Goal: Information Seeking & Learning: Learn about a topic

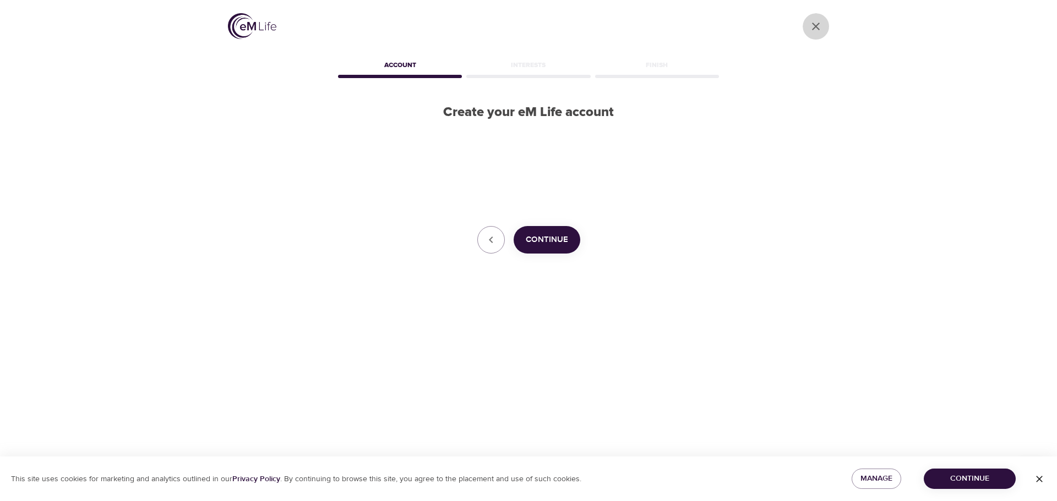
click at [815, 27] on icon "close" at bounding box center [816, 27] width 8 height 8
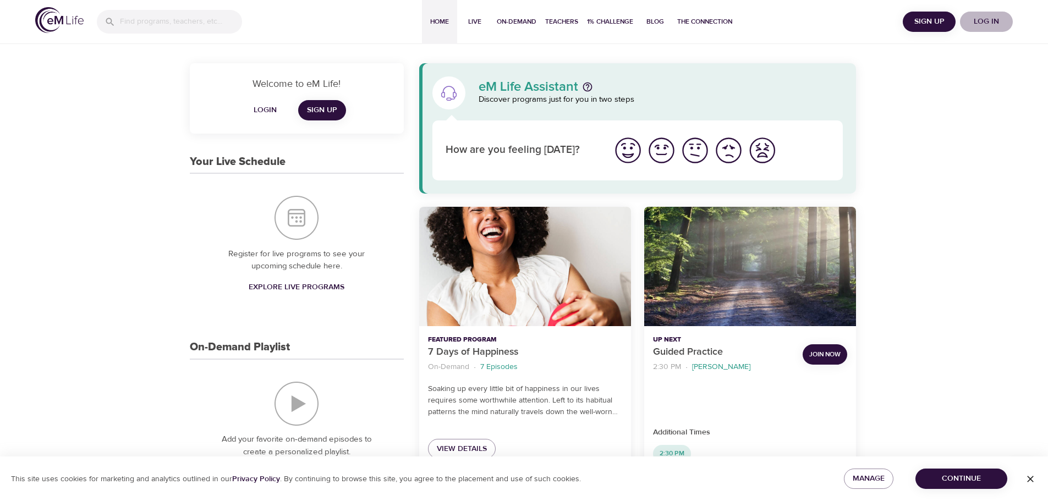
click at [996, 23] on span "Log in" at bounding box center [987, 22] width 44 height 14
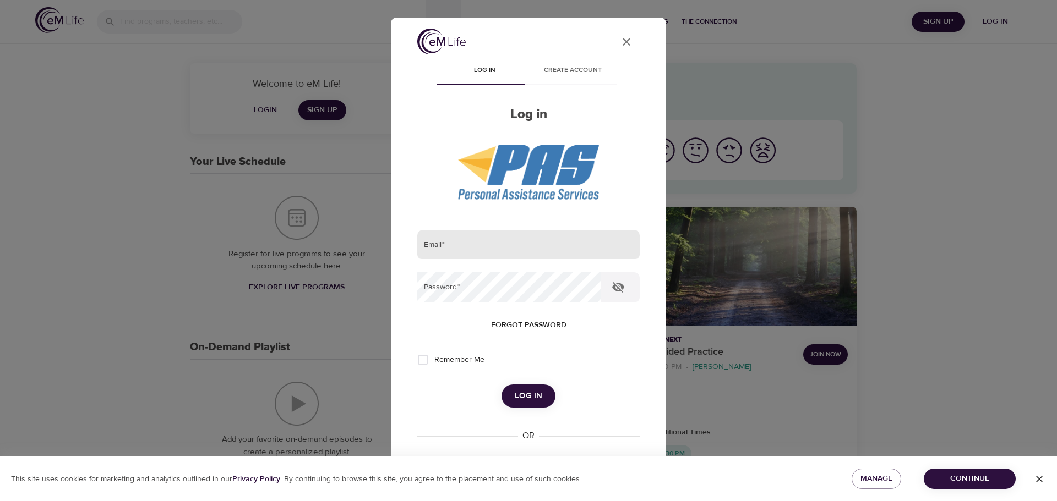
type input "[EMAIL_ADDRESS][DOMAIN_NAME]"
click at [530, 390] on span "Log in" at bounding box center [529, 396] width 28 height 14
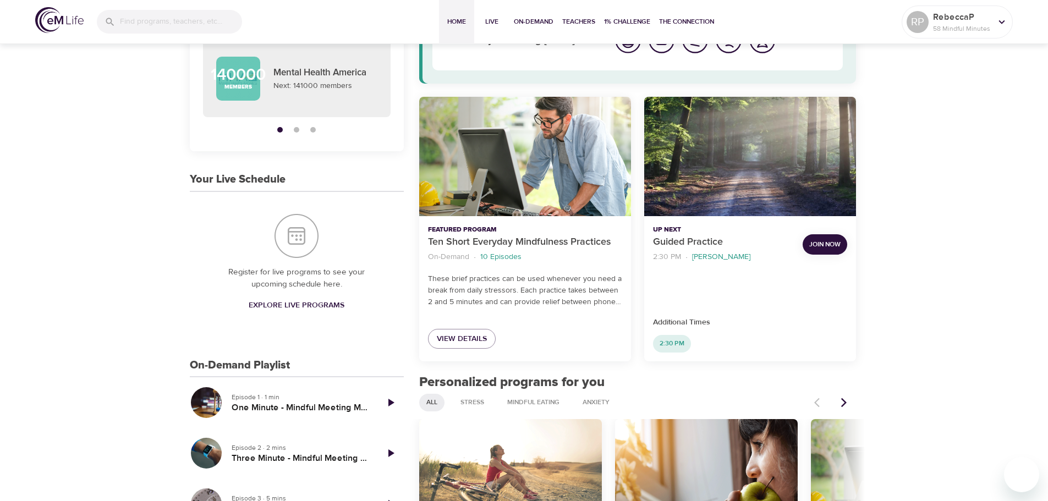
scroll to position [220, 0]
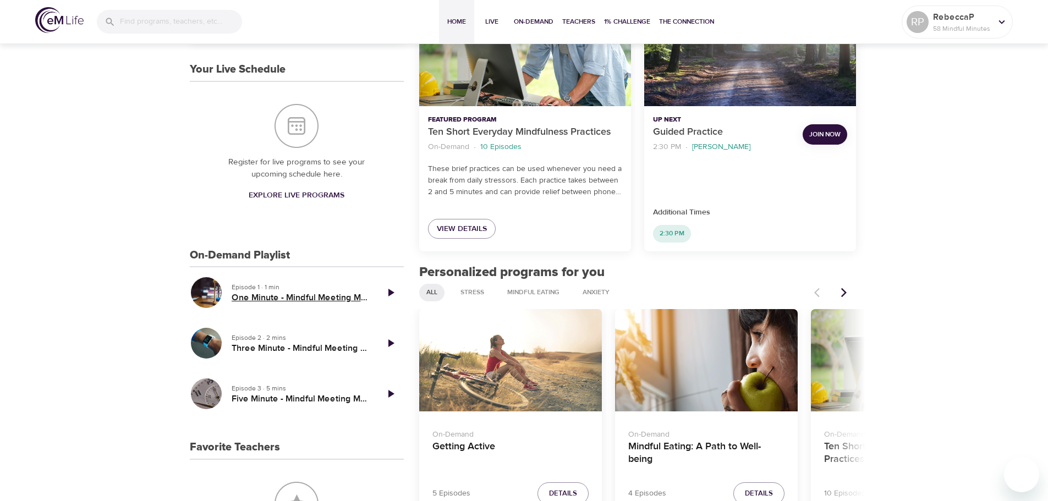
click at [291, 295] on h5 "One Minute - Mindful Meeting Moment" at bounding box center [300, 298] width 137 height 12
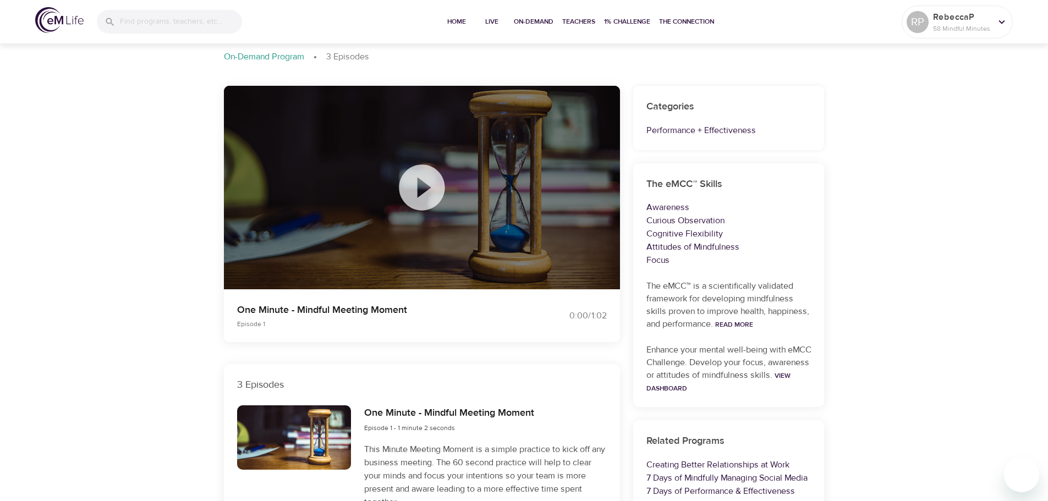
scroll to position [110, 0]
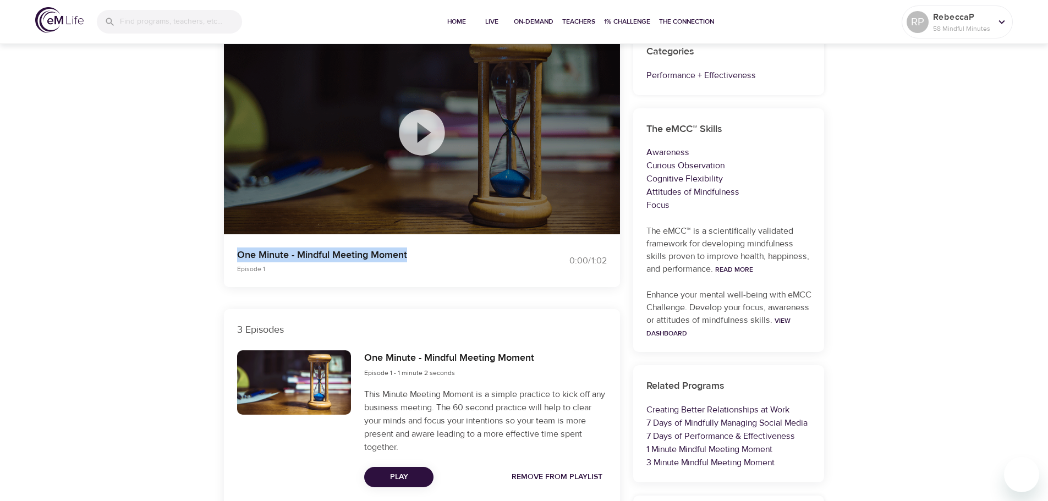
drag, startPoint x: 417, startPoint y: 256, endPoint x: 238, endPoint y: 255, distance: 178.3
click at [238, 255] on p "One Minute - Mindful Meeting Moment" at bounding box center [374, 255] width 274 height 15
copy p "One Minute - Mindful Meeting Moment"
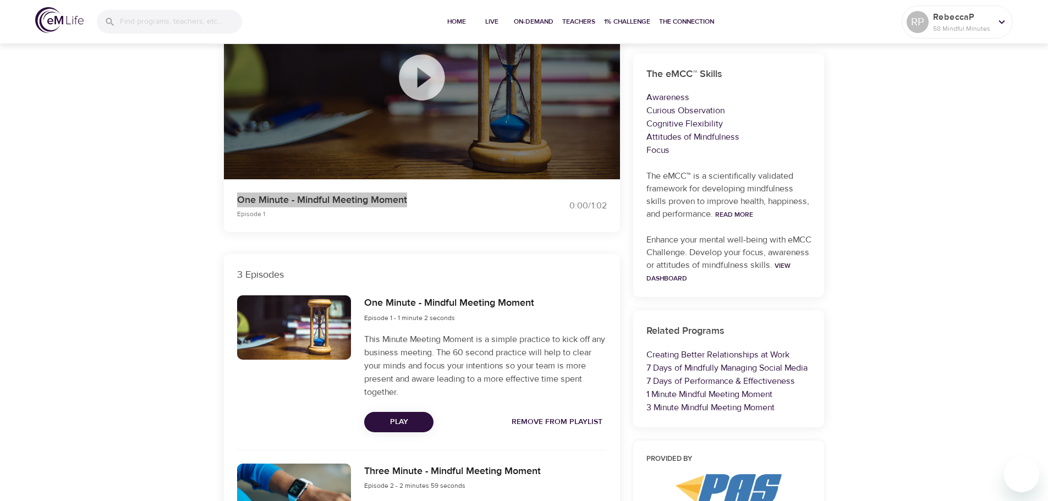
scroll to position [220, 0]
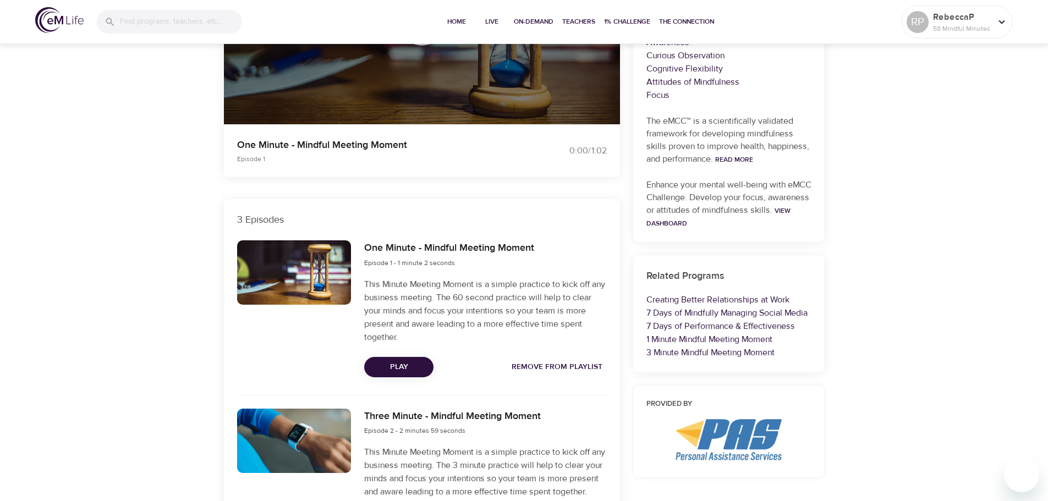
click at [318, 256] on div at bounding box center [294, 272] width 114 height 64
drag, startPoint x: 318, startPoint y: 256, endPoint x: 165, endPoint y: 348, distance: 178.5
click at [165, 348] on div "On-Demand Programs 1-3-5 Minute Meeting Moment 1-3-5 Minute Meeting Moment On-D…" at bounding box center [524, 288] width 1048 height 934
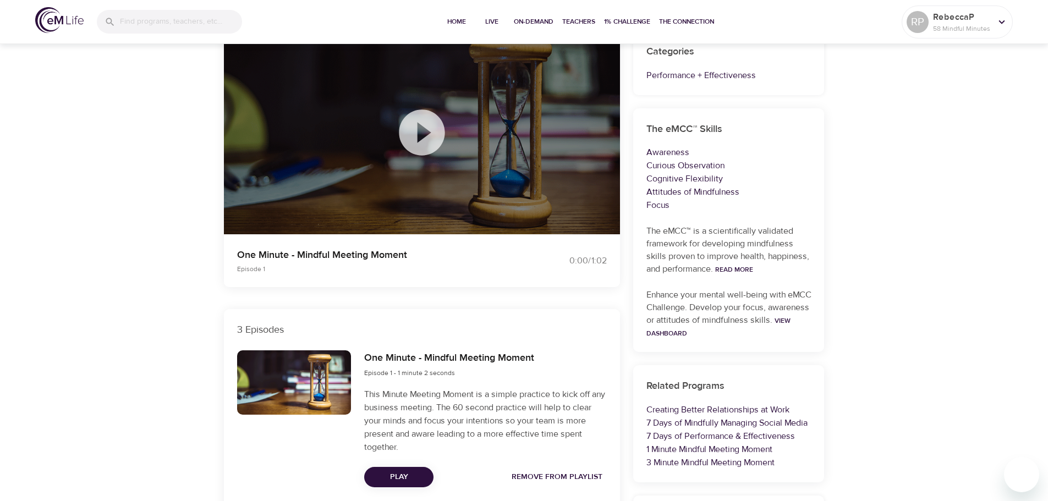
scroll to position [55, 0]
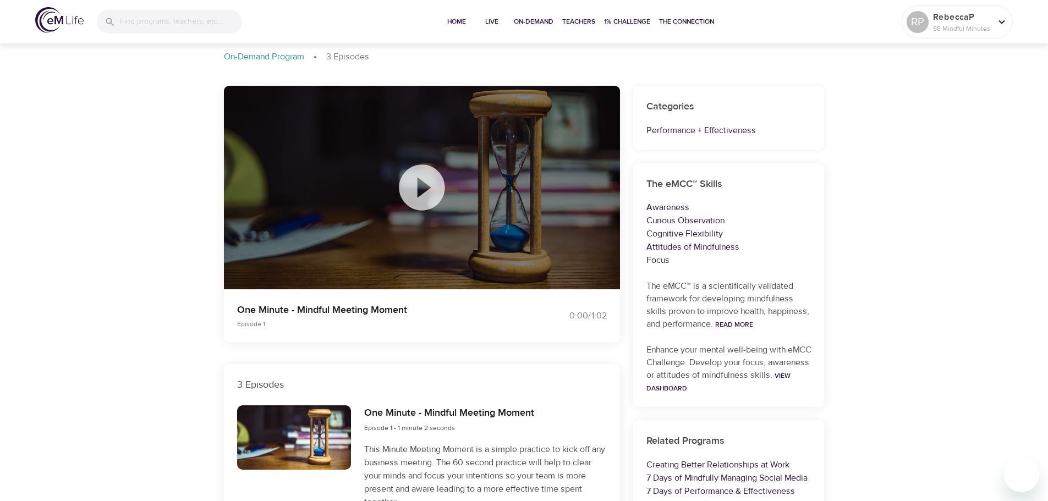
click at [428, 179] on icon at bounding box center [422, 188] width 46 height 46
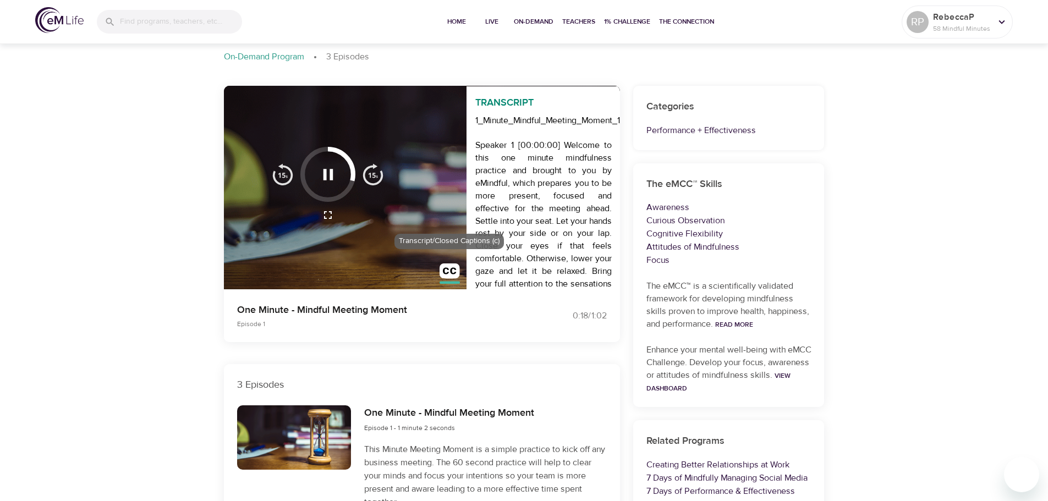
click at [453, 276] on img "button" at bounding box center [450, 274] width 20 height 20
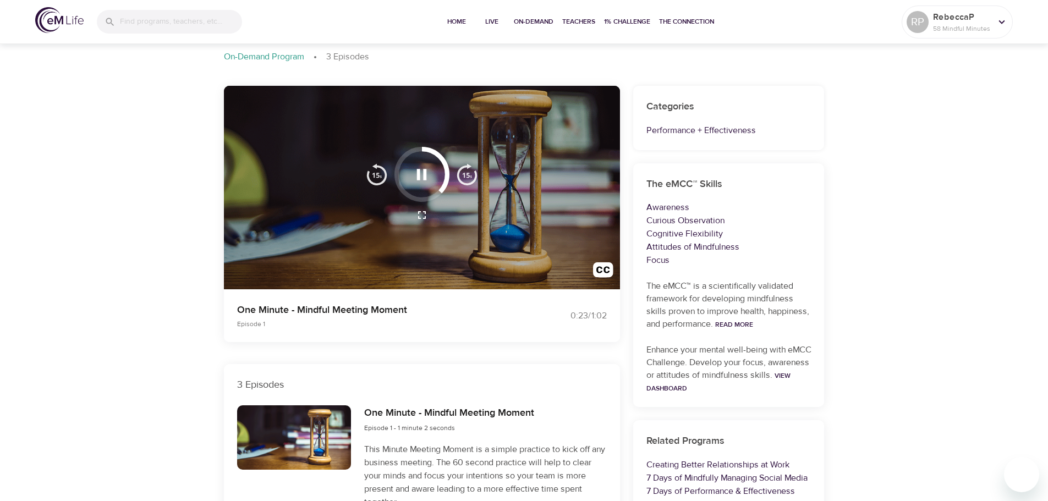
scroll to position [165, 0]
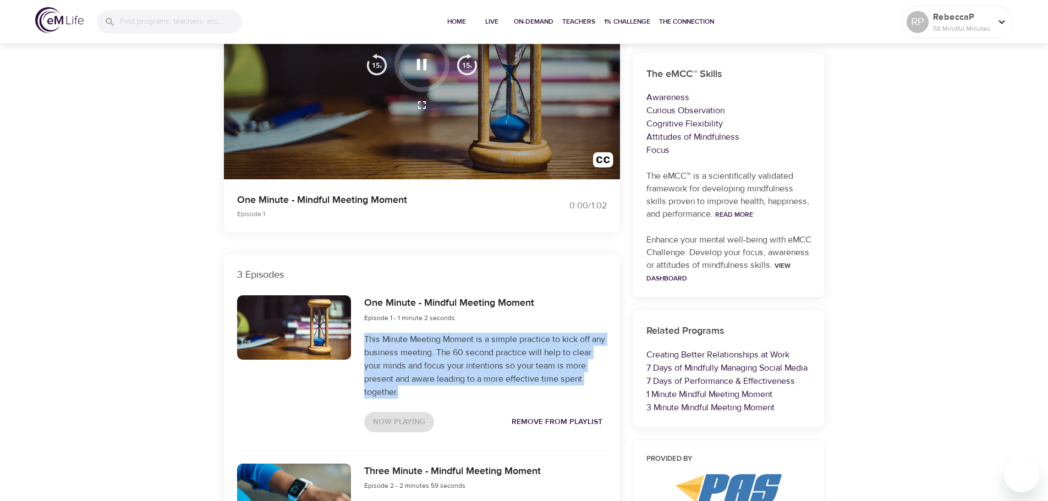
drag, startPoint x: 367, startPoint y: 338, endPoint x: 454, endPoint y: 390, distance: 101.6
click at [454, 390] on p "This Minute Meeting Moment is a simple practice to kick off any business meetin…" at bounding box center [485, 366] width 242 height 66
copy p "This Minute Meeting Moment is a simple practice to kick off any business meetin…"
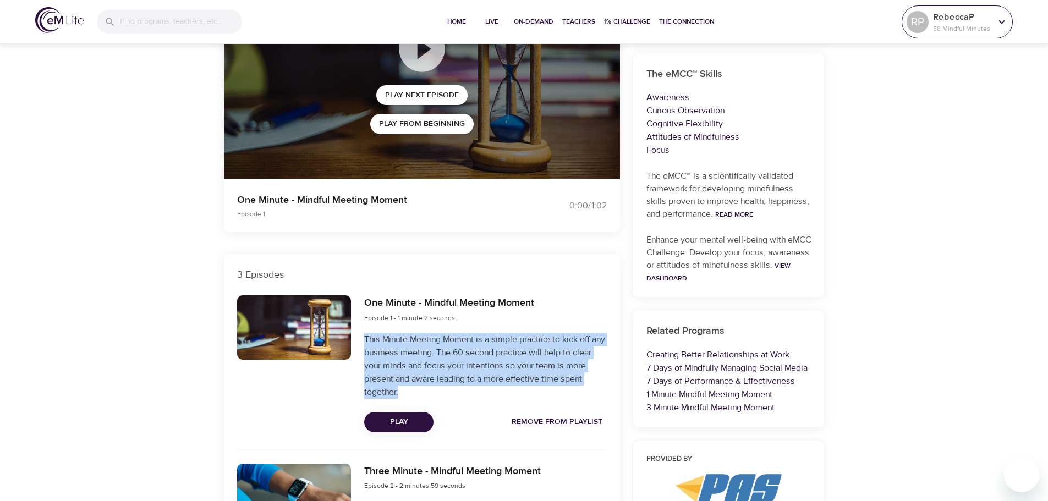
click at [1004, 21] on icon at bounding box center [1002, 22] width 12 height 12
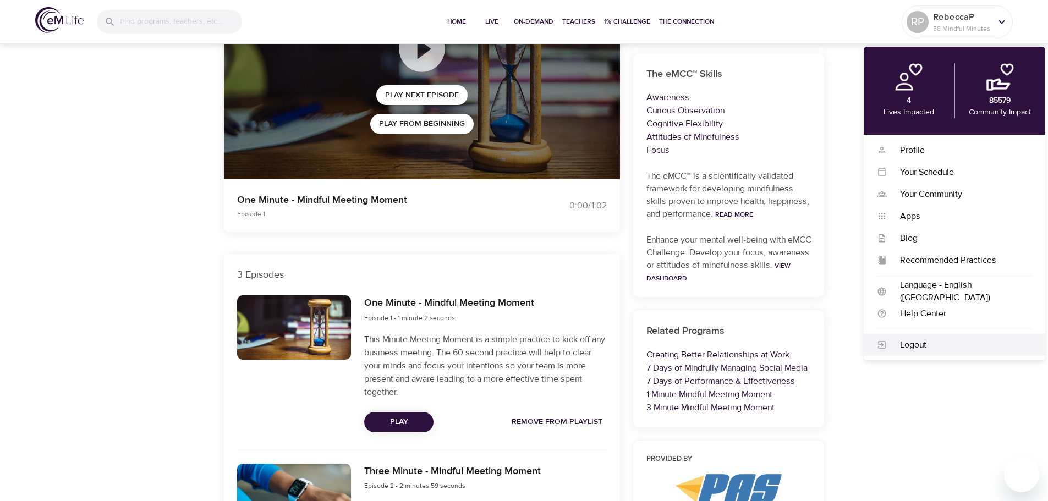
click at [912, 344] on div "Logout" at bounding box center [959, 345] width 145 height 13
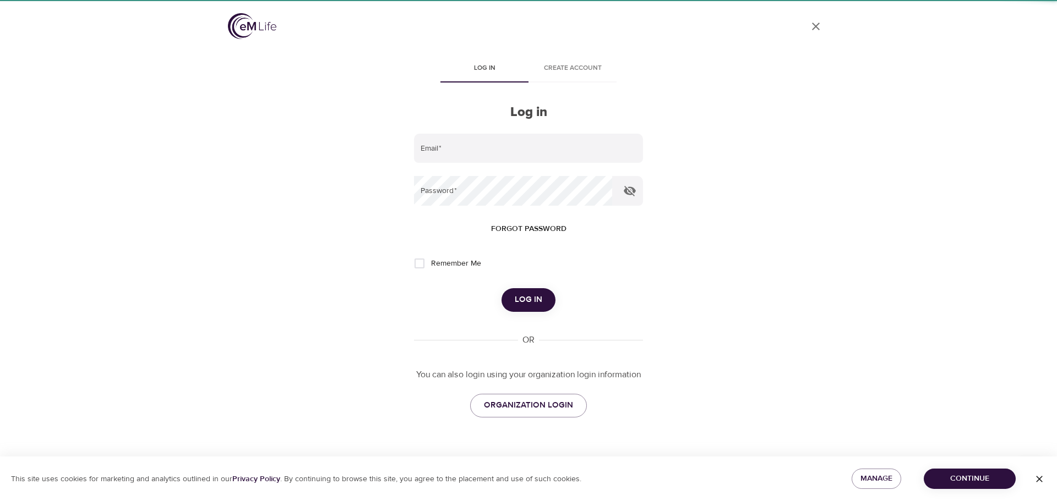
type input "[EMAIL_ADDRESS][DOMAIN_NAME]"
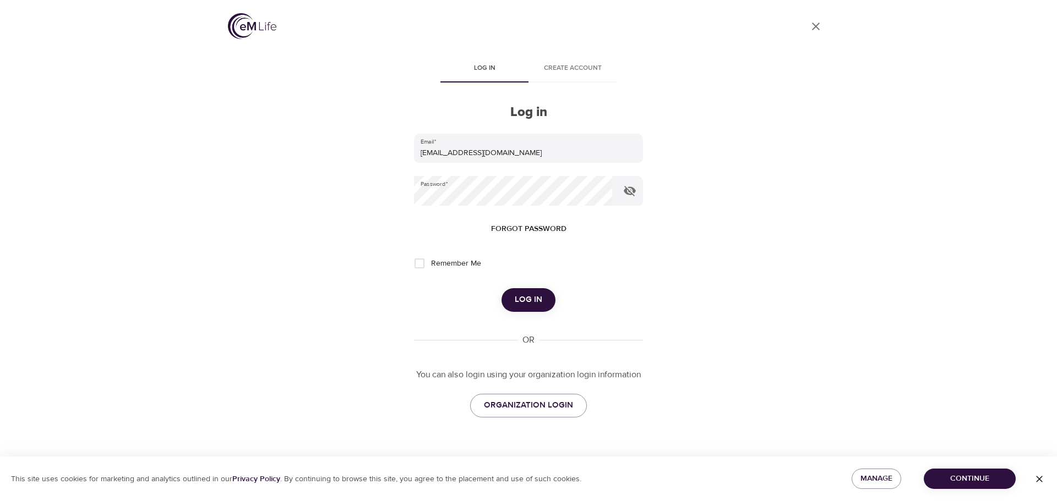
click at [242, 22] on img at bounding box center [252, 26] width 48 height 26
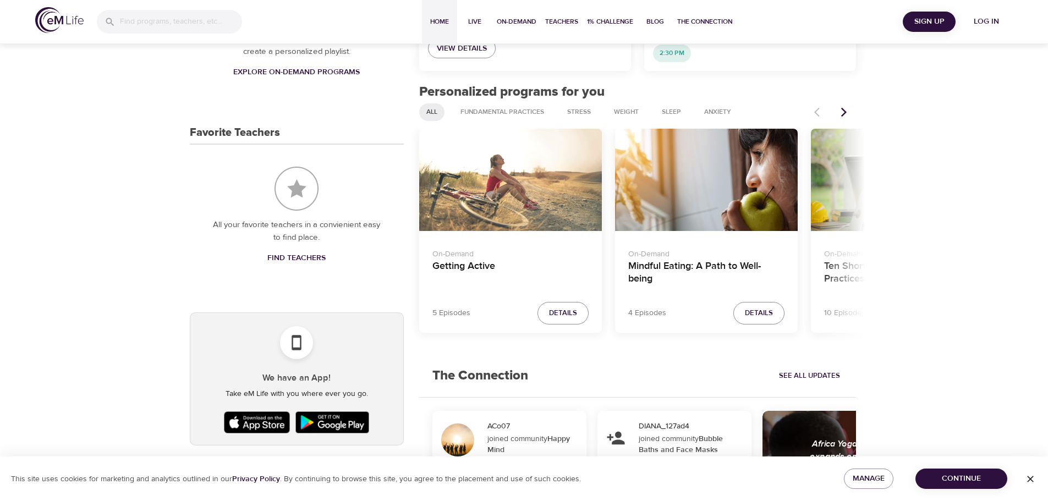
scroll to position [275, 0]
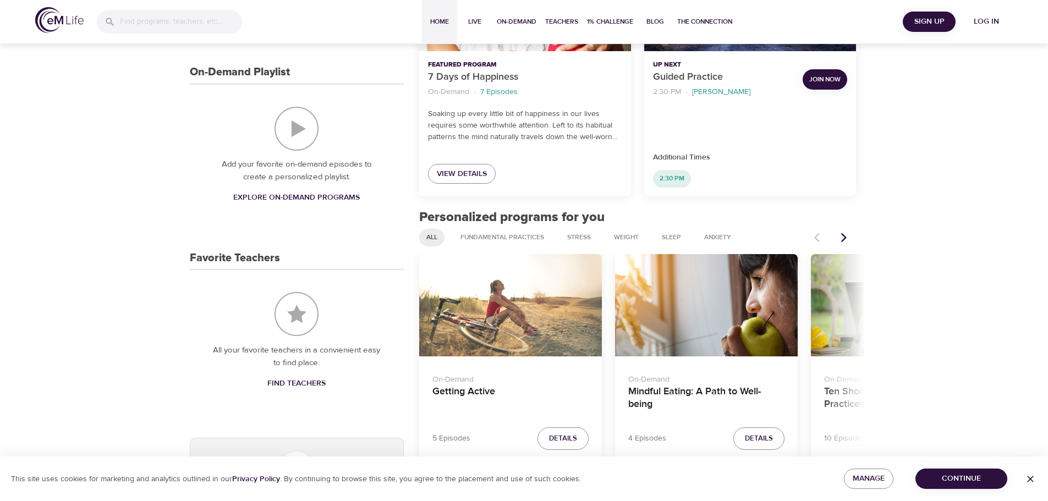
click at [846, 239] on icon "Next items" at bounding box center [844, 237] width 6 height 9
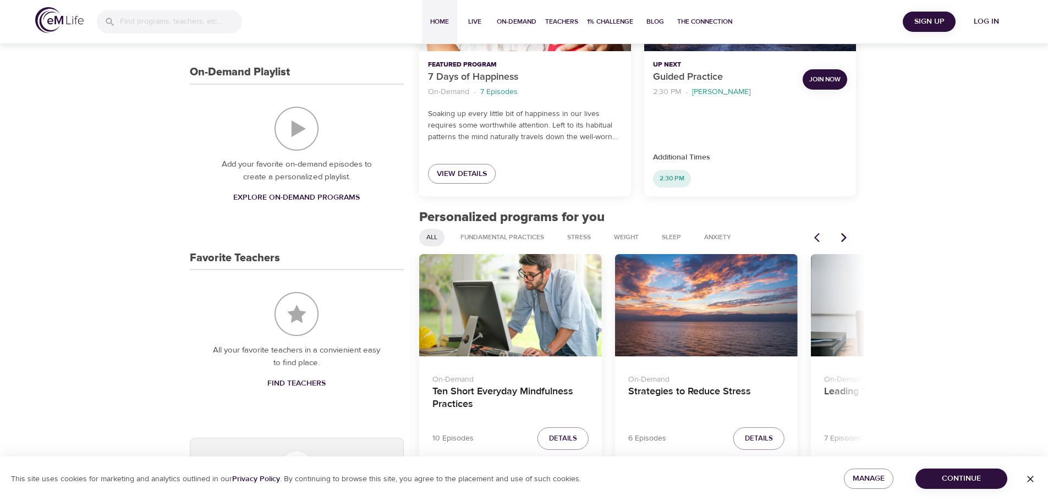
click at [846, 239] on icon "Next items" at bounding box center [844, 237] width 6 height 9
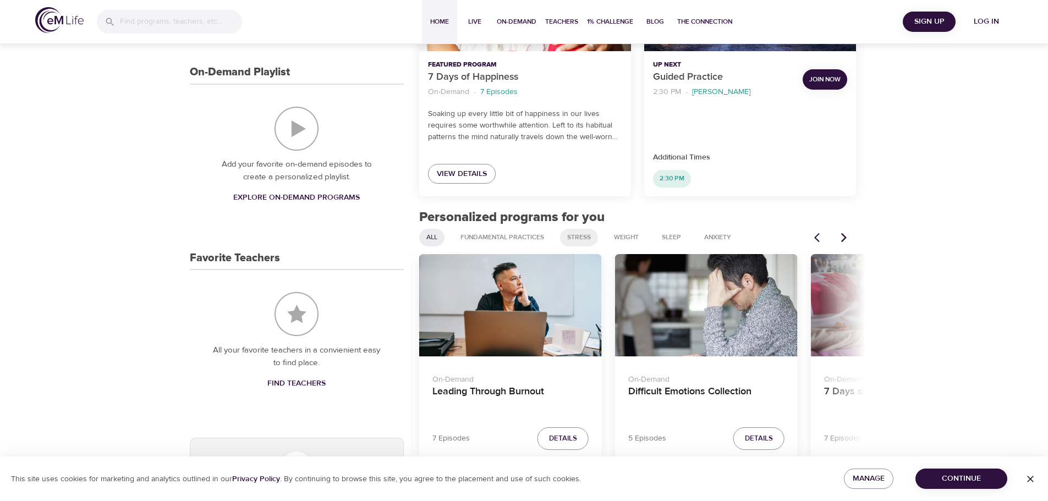
click at [586, 234] on span "Stress" at bounding box center [579, 237] width 37 height 9
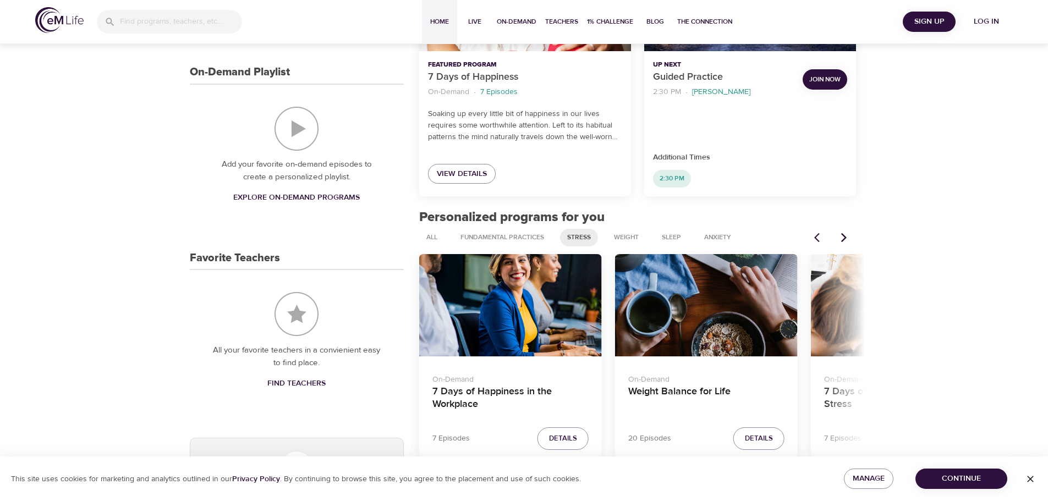
click at [846, 235] on icon "Next items" at bounding box center [844, 237] width 11 height 11
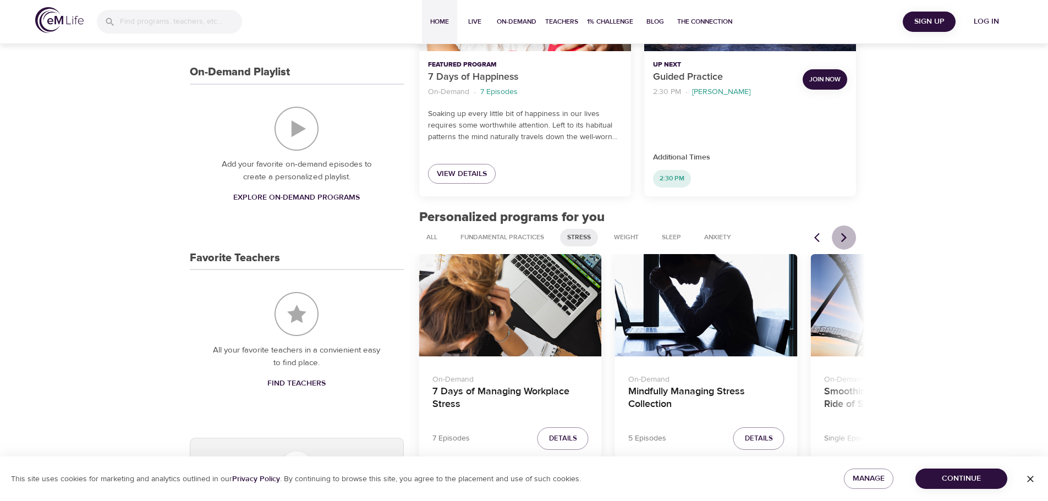
click at [846, 235] on icon "Next items" at bounding box center [844, 237] width 11 height 11
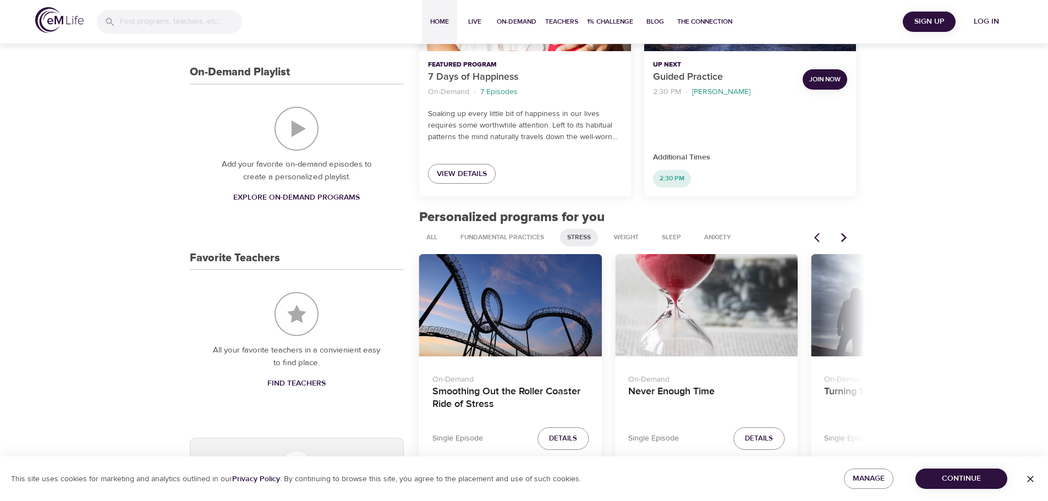
click at [846, 235] on icon "Next items" at bounding box center [844, 237] width 11 height 11
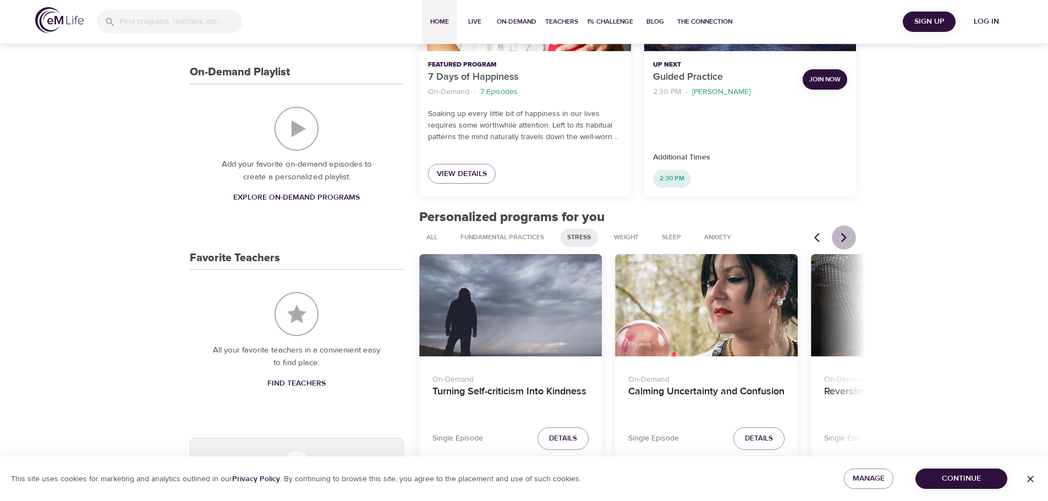
click at [846, 235] on icon "Next items" at bounding box center [844, 237] width 11 height 11
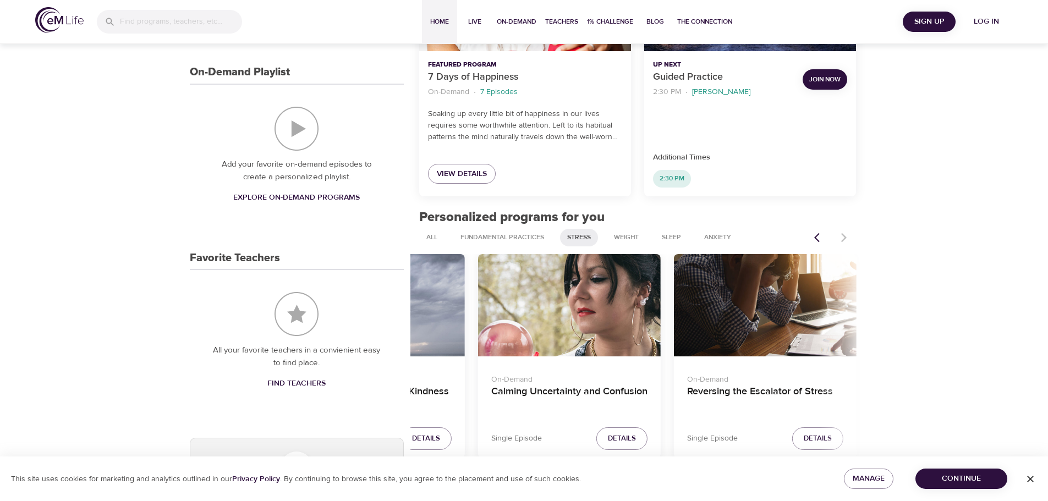
click at [846, 235] on div at bounding box center [832, 238] width 48 height 24
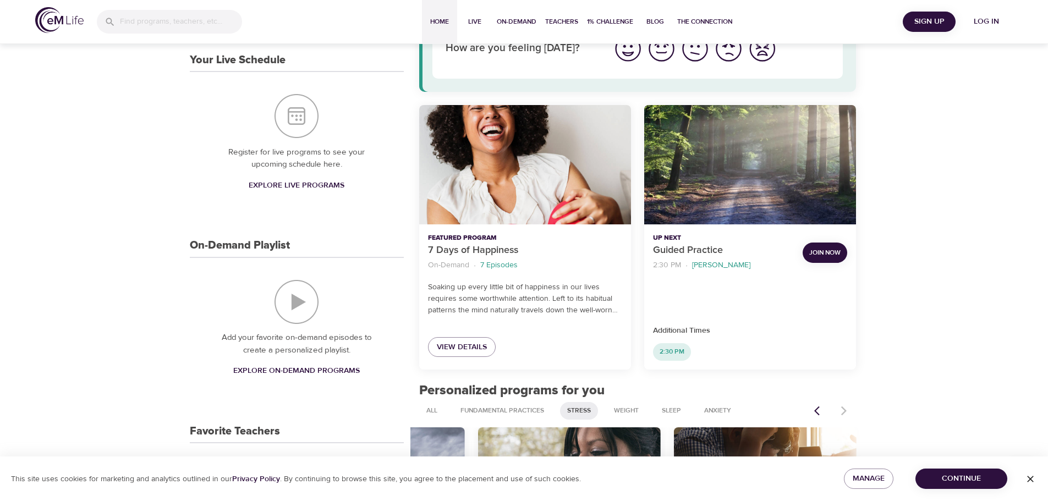
scroll to position [0, 0]
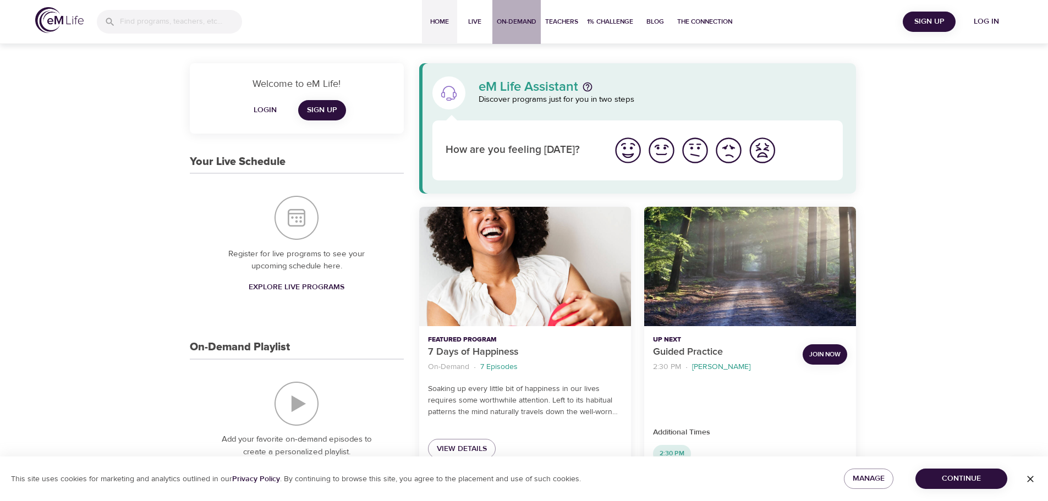
click at [513, 20] on span "On-Demand" at bounding box center [517, 22] width 40 height 12
select select "recent"
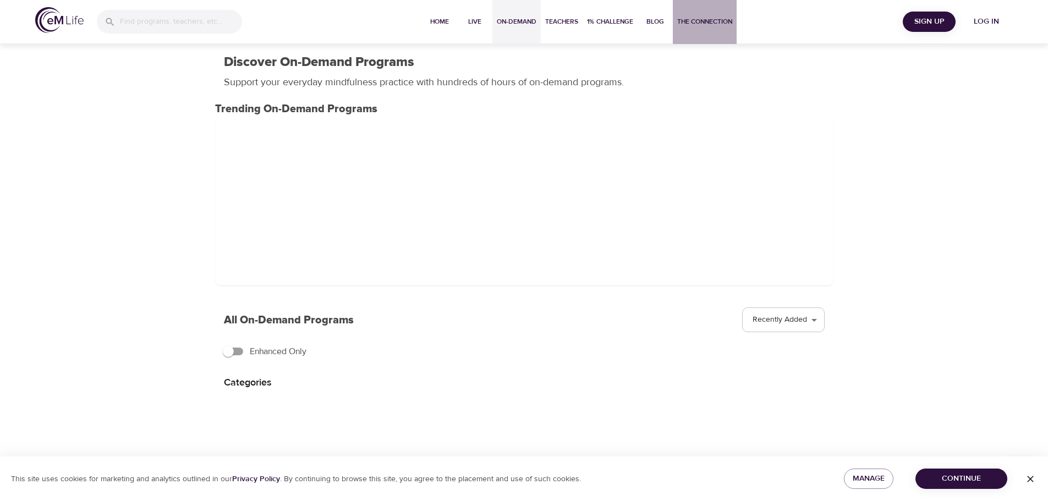
click at [695, 21] on span "The Connection" at bounding box center [704, 22] width 55 height 12
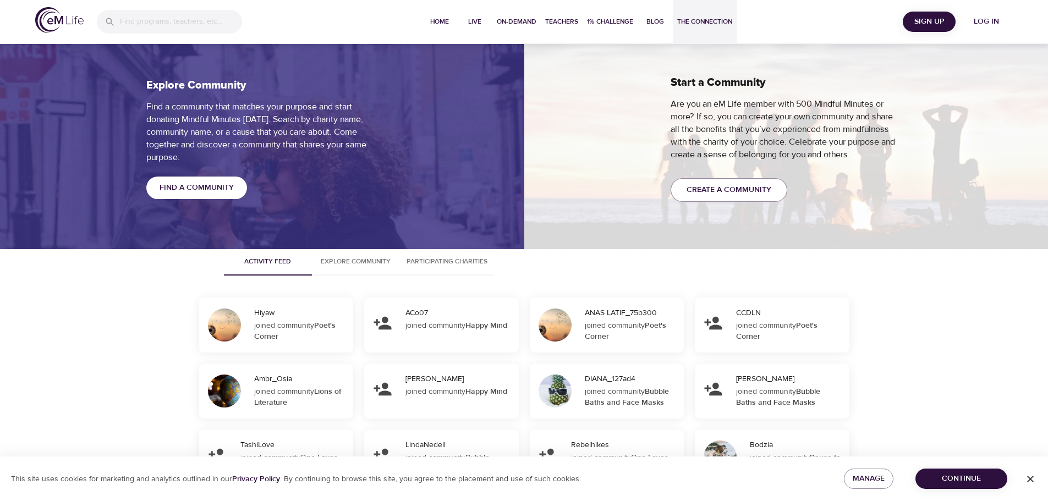
scroll to position [1101, 0]
